Goal: Information Seeking & Learning: Learn about a topic

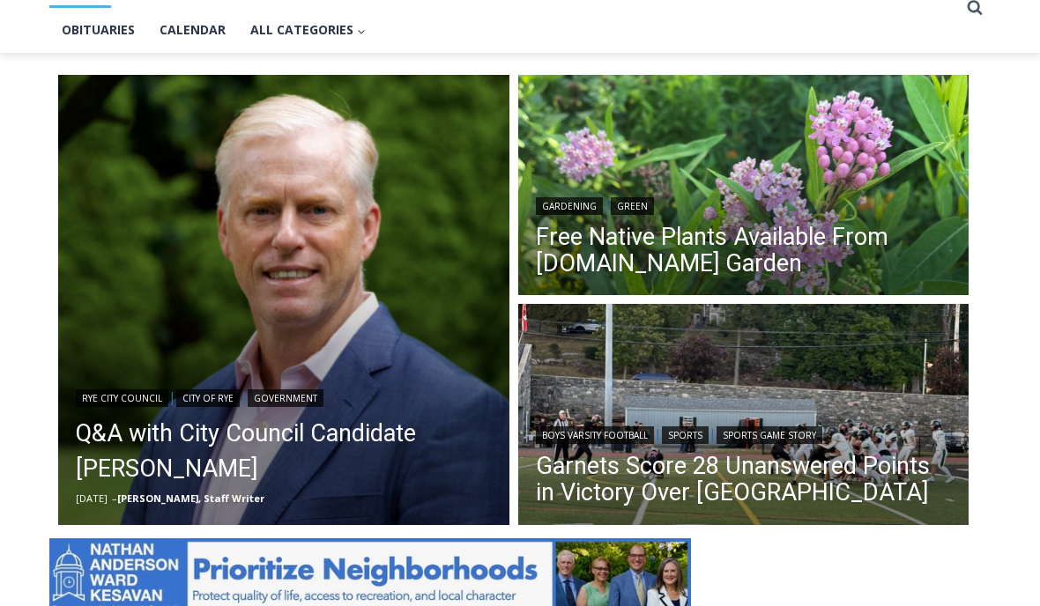
scroll to position [522, 0]
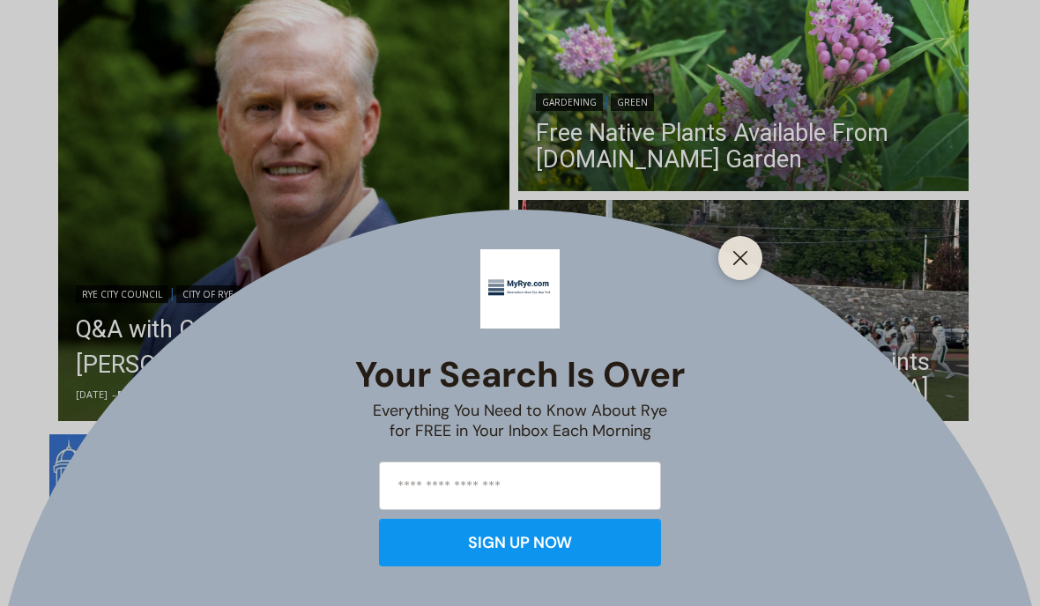
click at [746, 266] on icon "Close" at bounding box center [740, 258] width 16 height 16
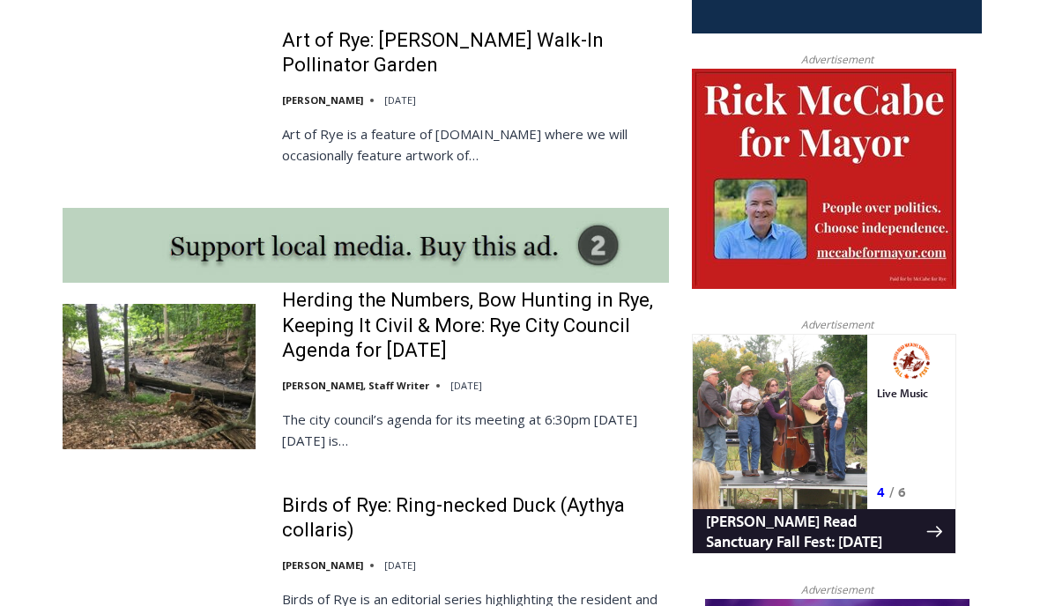
scroll to position [1391, 0]
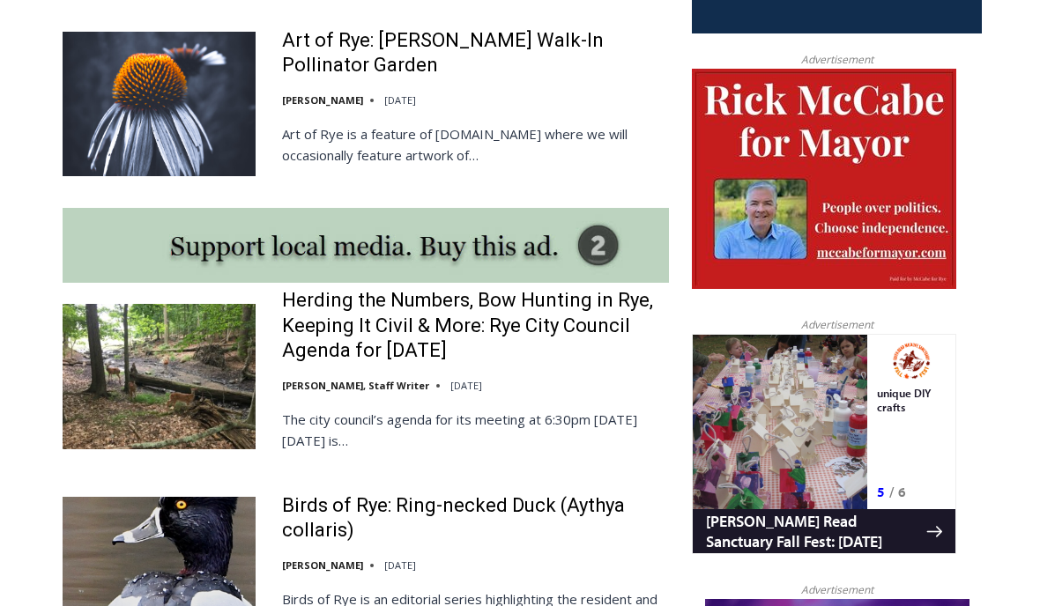
click at [498, 319] on link "Herding the Numbers, Bow Hunting in Rye, Keeping It Civil & More: Rye City Coun…" at bounding box center [475, 327] width 387 height 76
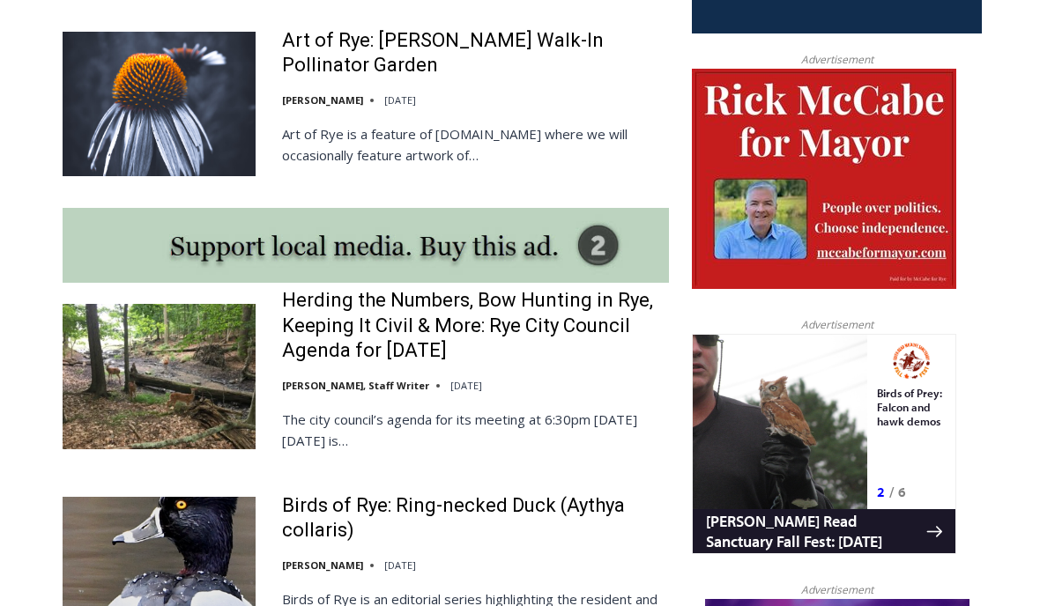
click at [419, 343] on link "Herding the Numbers, Bow Hunting in Rye, Keeping It Civil & More: Rye City Coun…" at bounding box center [475, 326] width 387 height 76
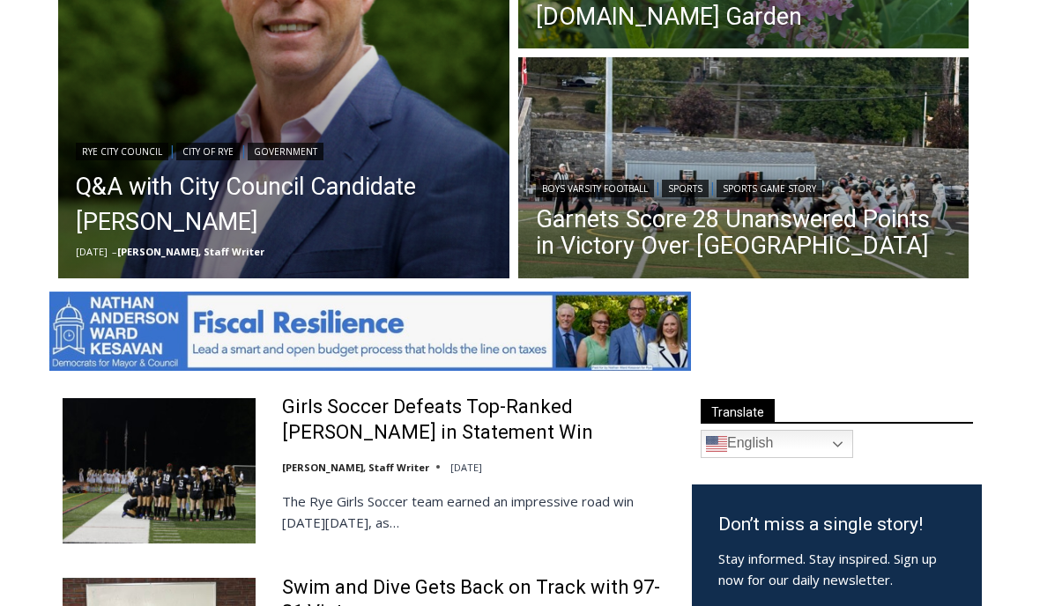
scroll to position [653, 0]
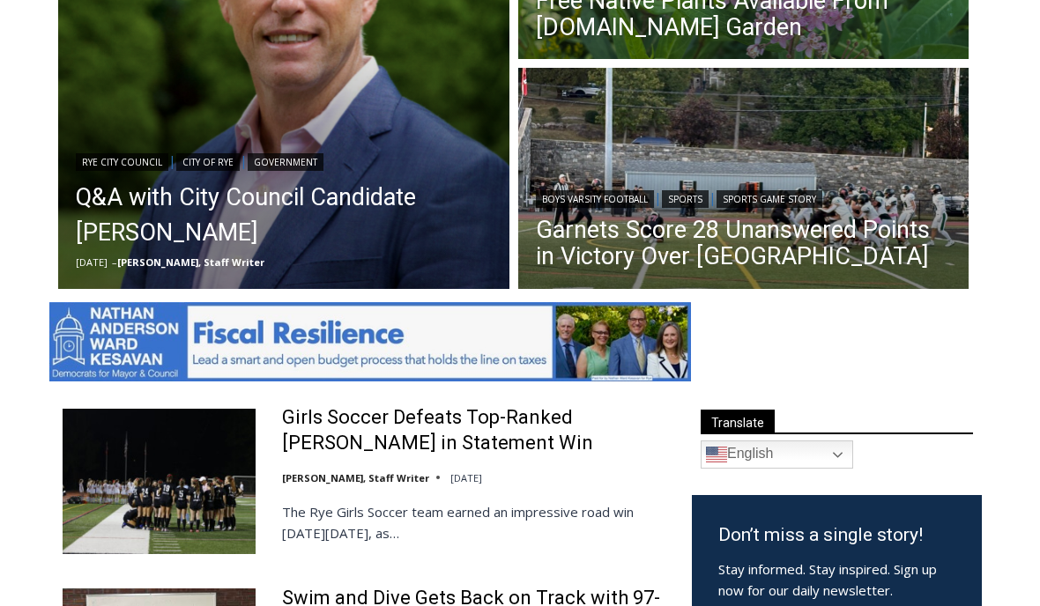
click at [449, 437] on link "Girls Soccer Defeats Top-Ranked [PERSON_NAME] in Statement Win" at bounding box center [475, 431] width 387 height 50
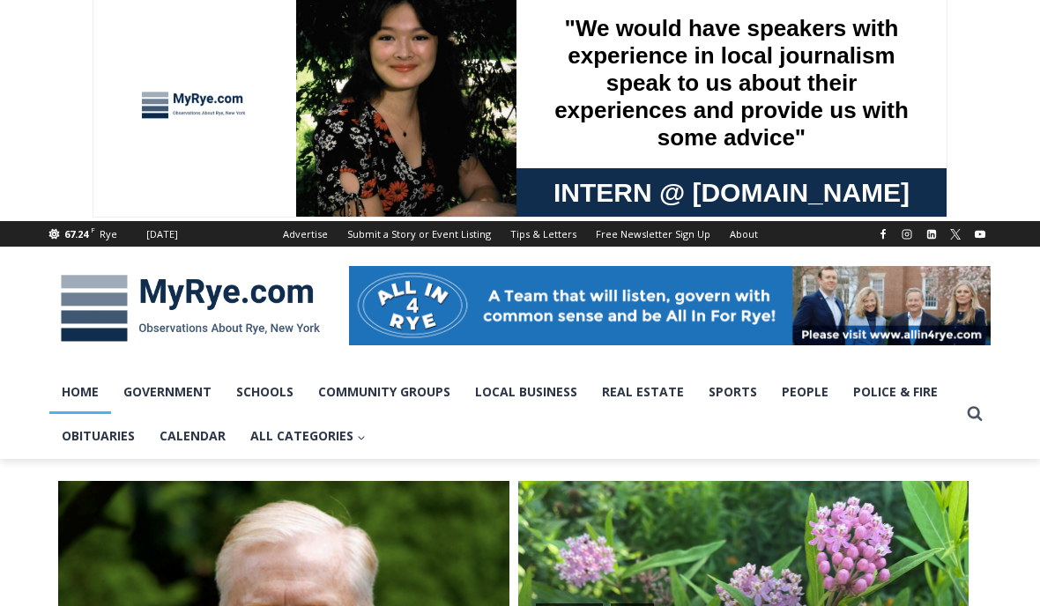
scroll to position [0, 0]
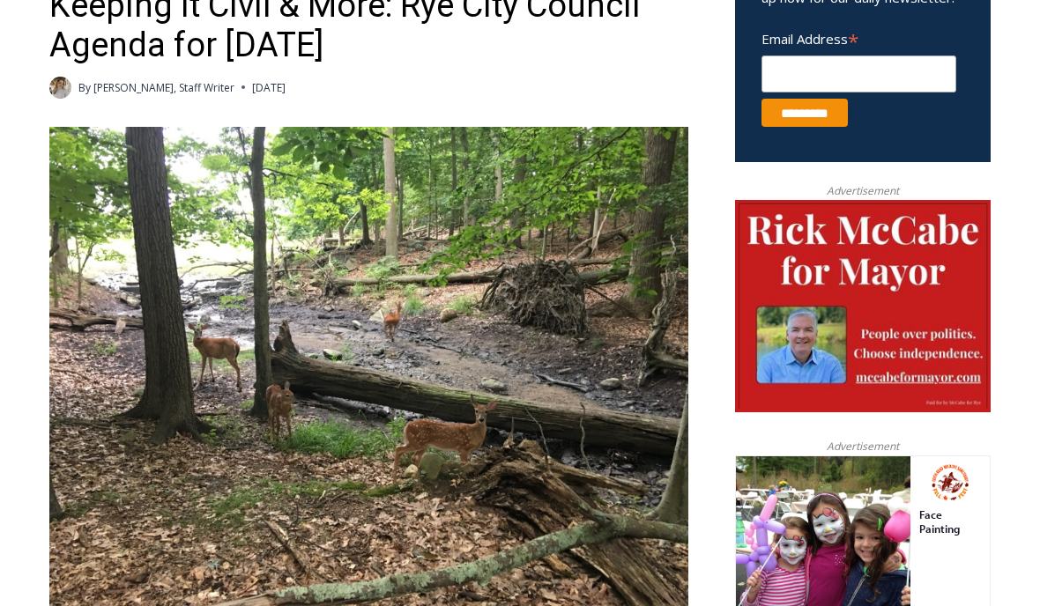
scroll to position [708, 0]
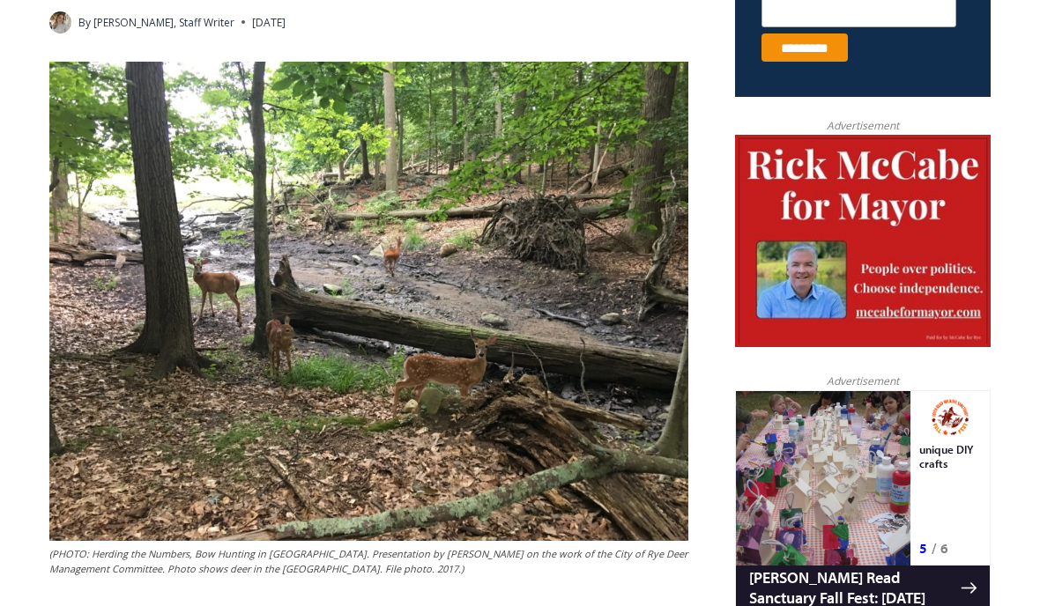
scroll to position [768, 0]
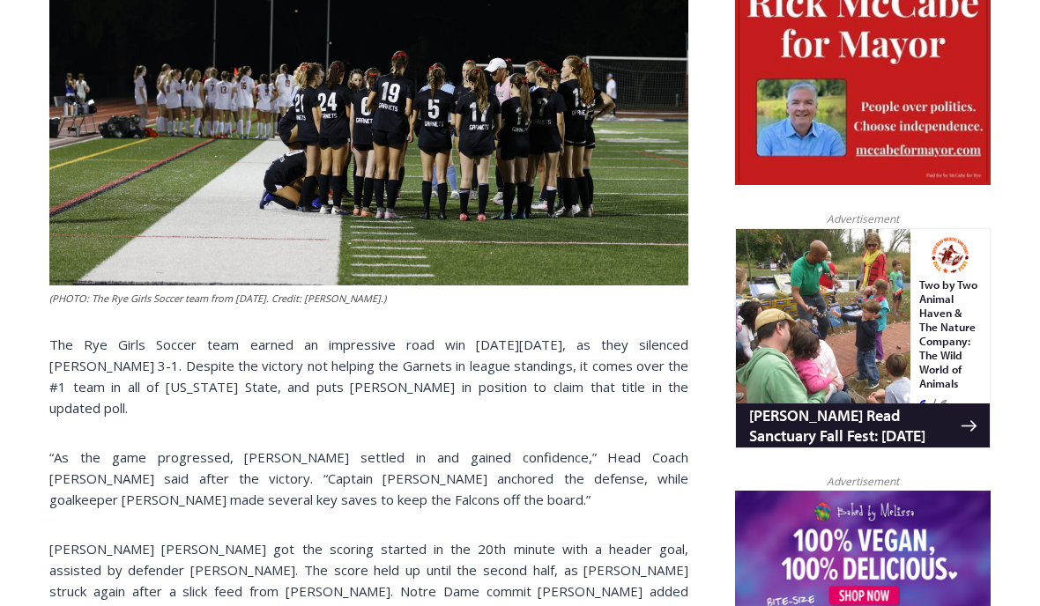
scroll to position [926, 0]
